Goal: Information Seeking & Learning: Learn about a topic

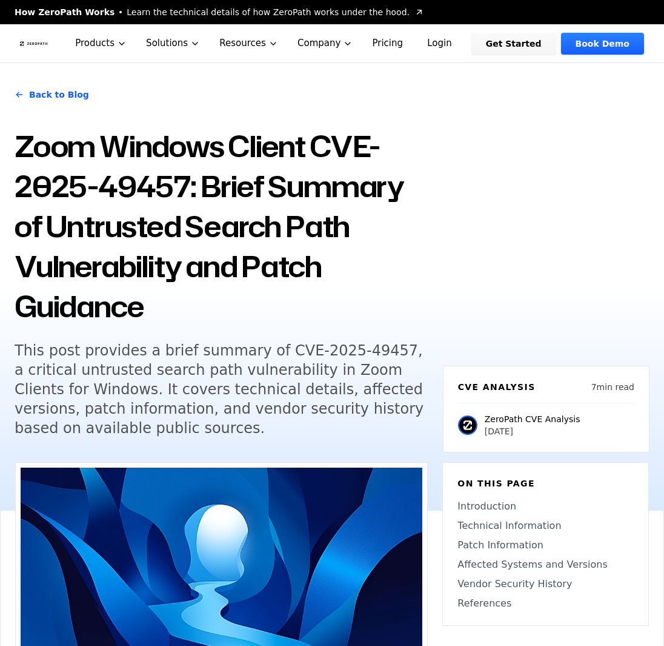
scroll to position [175, 0]
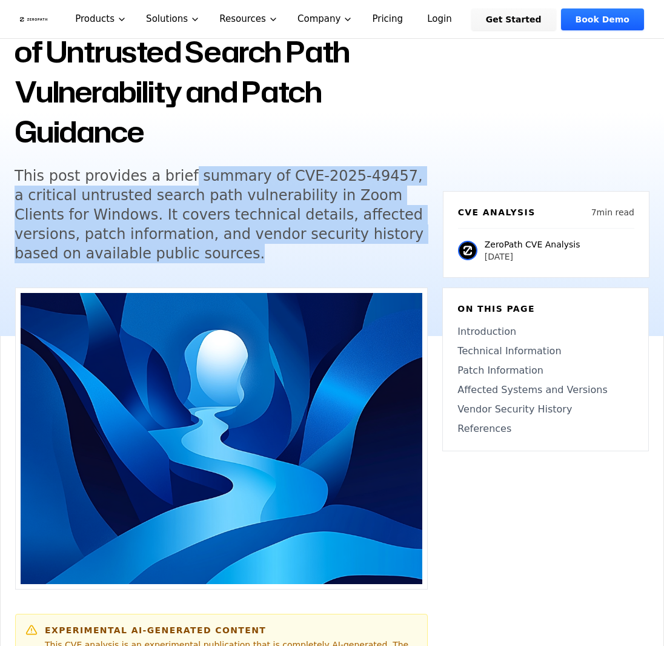
click at [175, 179] on div "Back to Blog Zoom Windows Client CVE-2025-49457: Brief Summary of Untrusted Sea…" at bounding box center [332, 111] width 664 height 447
click at [265, 195] on h5 "This post provides a brief summary of CVE-2025-49457, a critical untrusted sear…" at bounding box center [222, 214] width 414 height 97
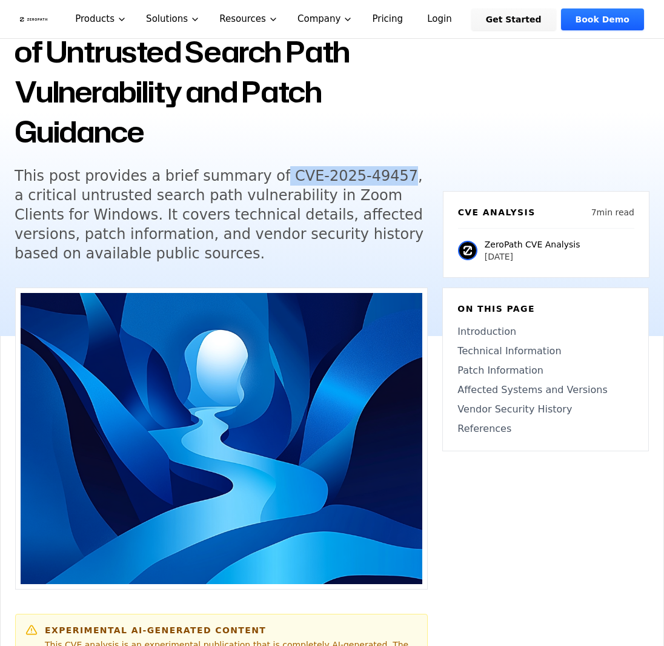
drag, startPoint x: 258, startPoint y: 176, endPoint x: 364, endPoint y: 178, distance: 106.7
click at [364, 178] on h5 "This post provides a brief summary of CVE-2025-49457, a critical untrusted sear…" at bounding box center [222, 214] width 414 height 97
copy h5 "CVE-2025-49457"
click at [507, 129] on div "Back to Blog Zoom Windows Client CVE-2025-49457: Brief Summary of Untrusted Sea…" at bounding box center [332, 111] width 664 height 447
click at [527, 175] on div "CVE Analysis 7 min read ZeroPath CVE Analysis [DATE]" at bounding box center [546, 222] width 207 height 111
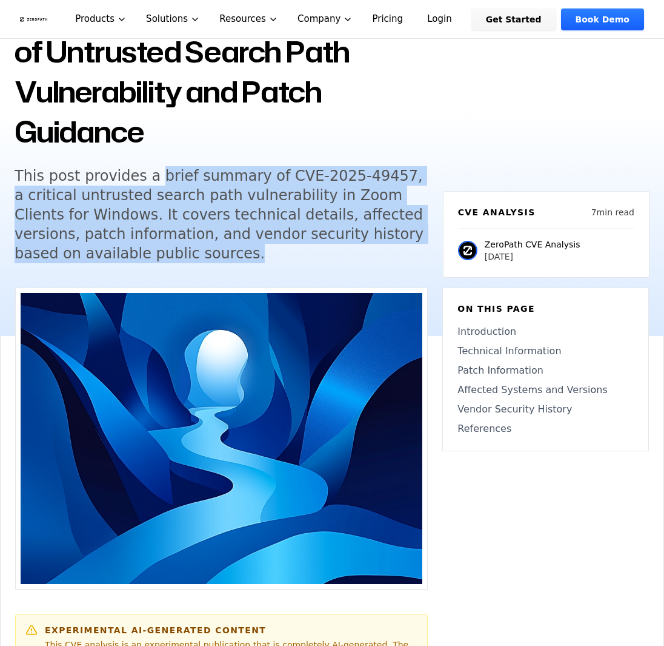
drag, startPoint x: 149, startPoint y: 180, endPoint x: 192, endPoint y: 252, distance: 84.0
click at [192, 252] on h5 "This post provides a brief summary of CVE-2025-49457, a critical untrusted sear…" at bounding box center [222, 214] width 414 height 97
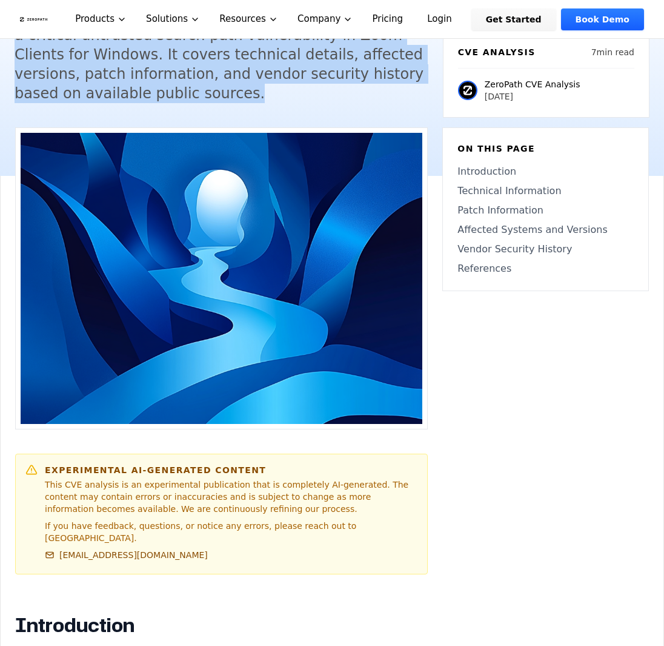
scroll to position [349, 0]
